Goal: Check status: Check status

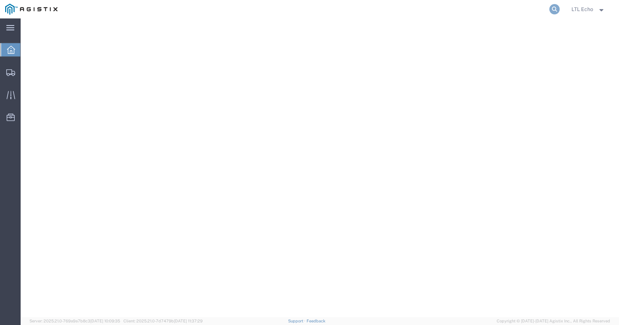
click at [551, 7] on icon at bounding box center [554, 9] width 10 height 10
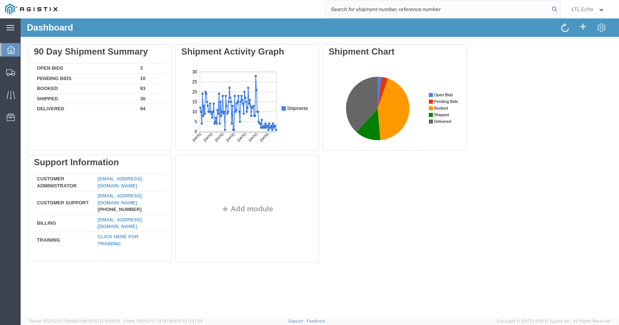
paste input "57100588"
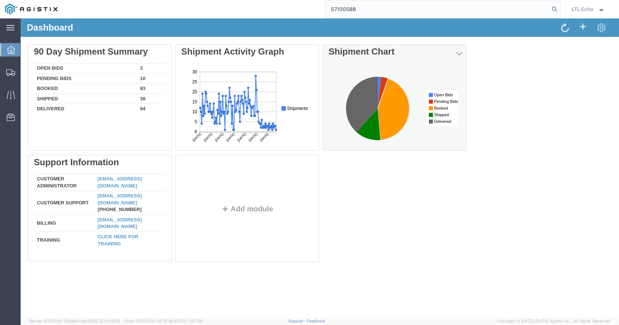
type input "57100588"
